Goal: Submit feedback/report problem: Provide input to the site owners about the experience or issues

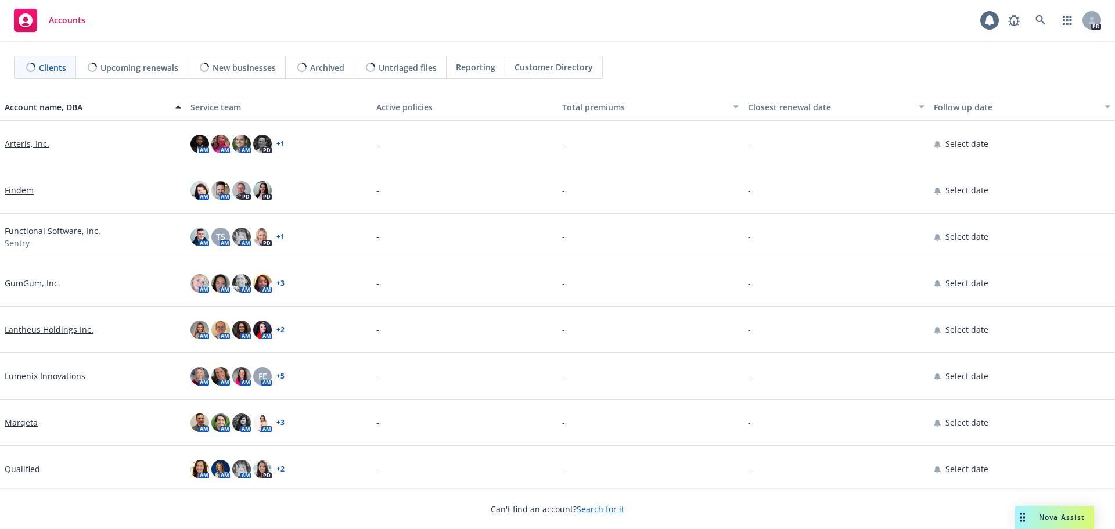
click at [1030, 517] on div "Nova Assist" at bounding box center [1061, 517] width 64 height 10
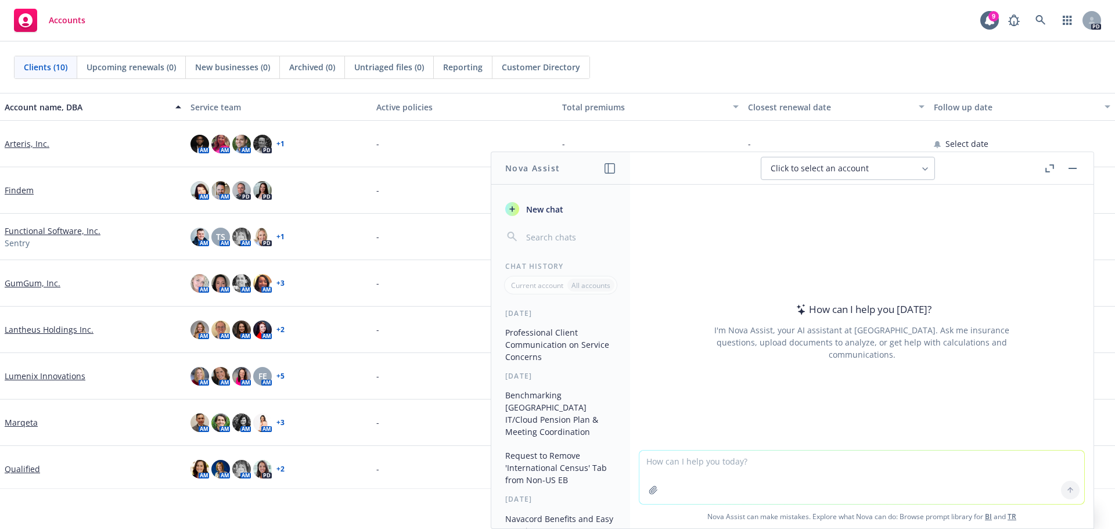
click at [1015, 506] on button "Nova Assist" at bounding box center [1054, 517] width 79 height 23
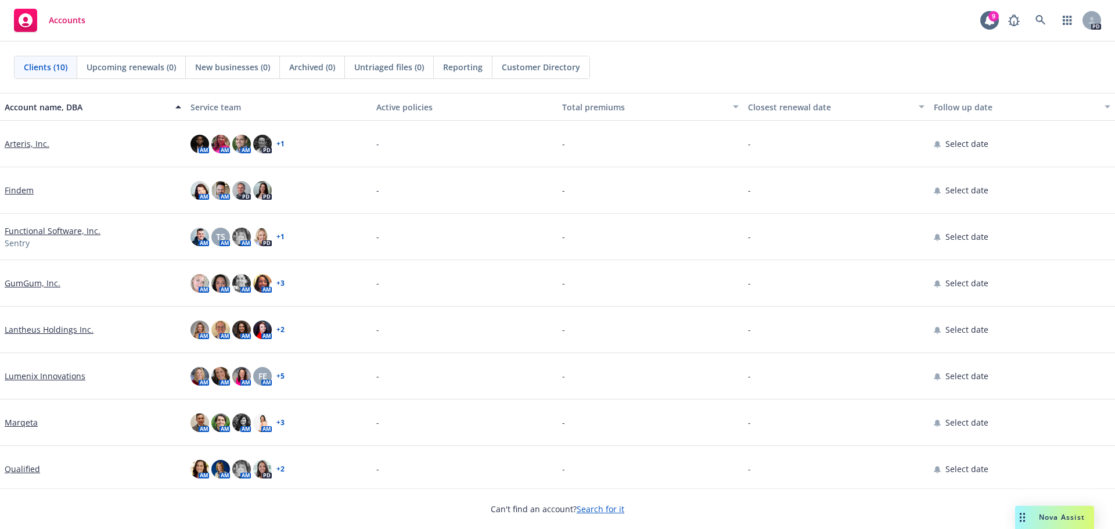
drag, startPoint x: 752, startPoint y: 413, endPoint x: 879, endPoint y: 435, distance: 128.9
click at [752, 413] on div "-" at bounding box center [836, 422] width 186 height 46
click at [1044, 514] on span "Nova Assist" at bounding box center [1062, 517] width 46 height 10
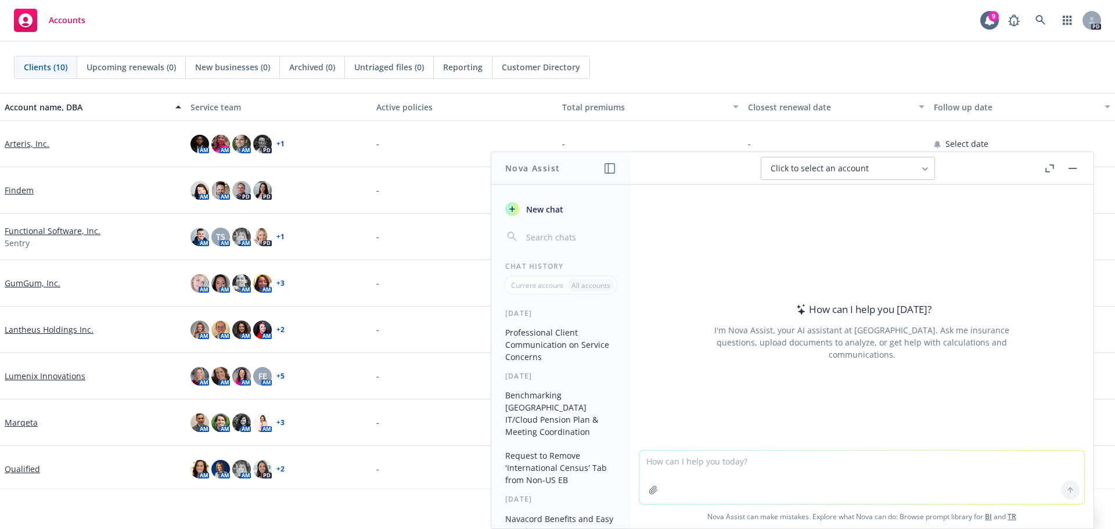
click at [833, 471] on textarea at bounding box center [861, 476] width 445 height 53
paste textarea "Thank you for your fast responses and support in getting clarification. As Pree…"
type textarea "make more concise: Thank you for your fast responses and support in getting cla…"
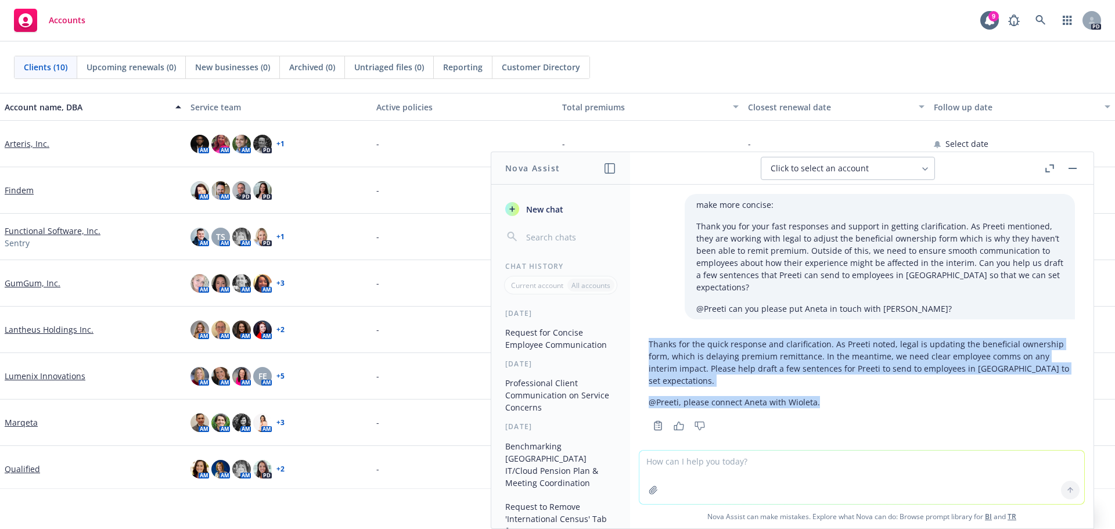
drag, startPoint x: 827, startPoint y: 380, endPoint x: 649, endPoint y: 335, distance: 183.2
click at [649, 335] on div "Thanks for the quick response and clarification. As Preeti noted, legal is upda…" at bounding box center [861, 373] width 426 height 80
copy div "Thanks for the quick response and clarification. As Preeti noted, legal is upda…"
click at [851, 368] on div "Thanks for the quick response and clarification. As Preeti noted, legal is upda…" at bounding box center [861, 373] width 426 height 80
click at [746, 370] on div "Thanks for the quick response and clarification. As Preeti noted, legal is upda…" at bounding box center [861, 373] width 426 height 80
